Goal: Register for event/course

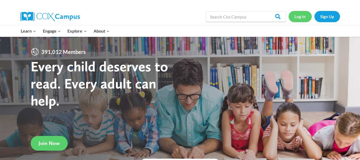
click at [302, 18] on link "Log In" at bounding box center [300, 16] width 23 height 11
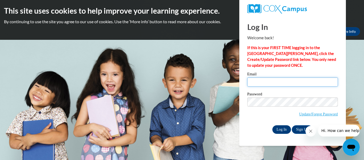
type input "tn05712@georgiasouthern.edu"
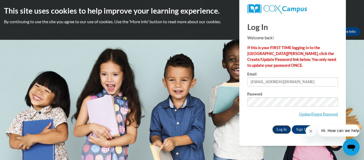
click at [281, 128] on input "Log In" at bounding box center [281, 129] width 19 height 9
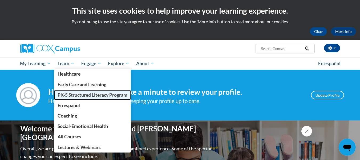
click at [78, 95] on span "PK-5 Structured Literacy Program" at bounding box center [93, 95] width 70 height 6
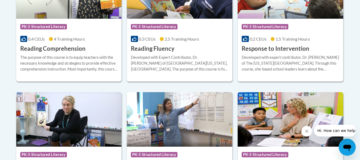
scroll to position [553, 0]
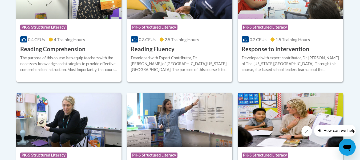
click at [69, 62] on div "The purpose of this course is to equip teachers with the necessary knowledge an…" at bounding box center [69, 64] width 98 height 18
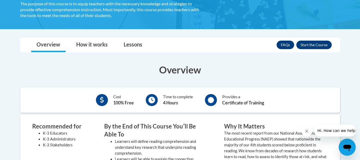
scroll to position [113, 0]
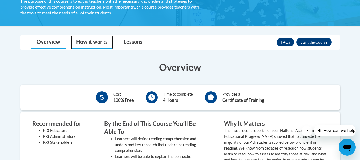
click at [96, 42] on link "How it works" at bounding box center [92, 42] width 42 height 14
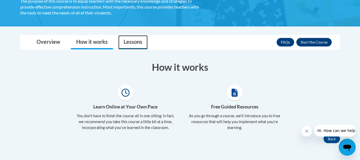
click at [126, 41] on link "Lessons" at bounding box center [132, 42] width 29 height 14
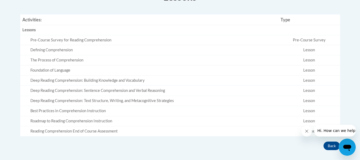
scroll to position [184, 0]
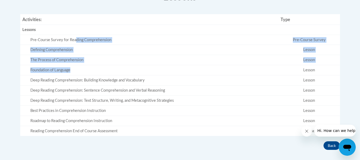
drag, startPoint x: 76, startPoint y: 39, endPoint x: 79, endPoint y: 69, distance: 30.0
click at [79, 69] on tbody "Lessons Empty Pre-Course Survey for Reading Comprehension Pre-Course Survey Def…" at bounding box center [180, 80] width 320 height 111
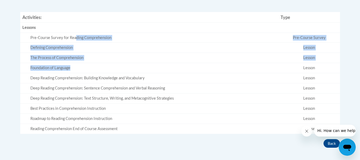
click at [79, 69] on div "Foundation of Language" at bounding box center [153, 68] width 246 height 6
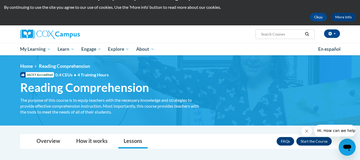
scroll to position [0, 0]
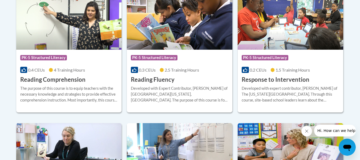
scroll to position [523, 0]
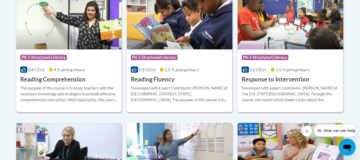
click at [83, 76] on h3 "Reading Comprehension" at bounding box center [52, 79] width 65 height 8
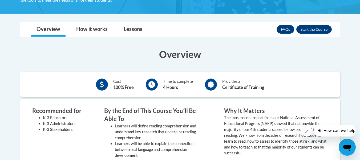
scroll to position [127, 0]
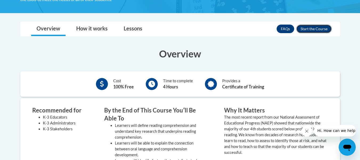
click at [302, 26] on button "Enroll" at bounding box center [313, 29] width 35 height 9
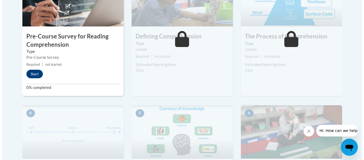
scroll to position [216, 0]
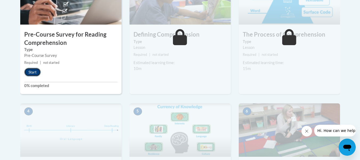
click at [37, 70] on button "Start" at bounding box center [32, 72] width 17 height 9
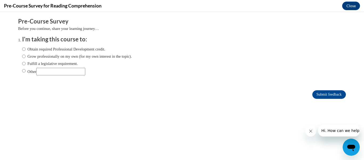
scroll to position [0, 0]
click at [22, 70] on input "Other" at bounding box center [23, 71] width 3 height 6
radio input "true"
click at [50, 70] on input "Other" at bounding box center [60, 71] width 49 height 7
type input "c"
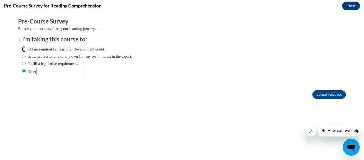
click at [22, 50] on input "Obtain required Professional Development credit." at bounding box center [23, 49] width 3 height 6
radio input "true"
click at [333, 92] on input "Submit feedback" at bounding box center [329, 94] width 34 height 9
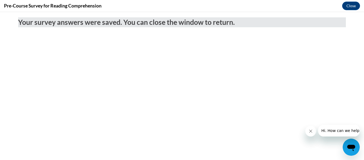
click at [310, 132] on icon "Close message from company" at bounding box center [310, 131] width 4 height 4
click at [311, 130] on icon "Close message from company" at bounding box center [310, 131] width 4 height 4
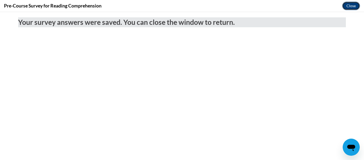
click at [349, 6] on button "Close" at bounding box center [351, 6] width 18 height 9
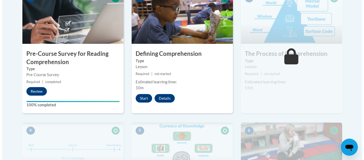
scroll to position [197, 0]
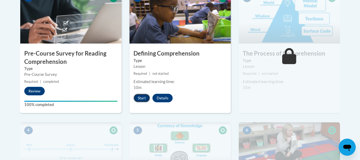
click at [146, 97] on button "Start" at bounding box center [142, 98] width 17 height 9
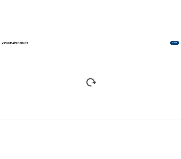
scroll to position [0, 0]
